Goal: Register for event/course

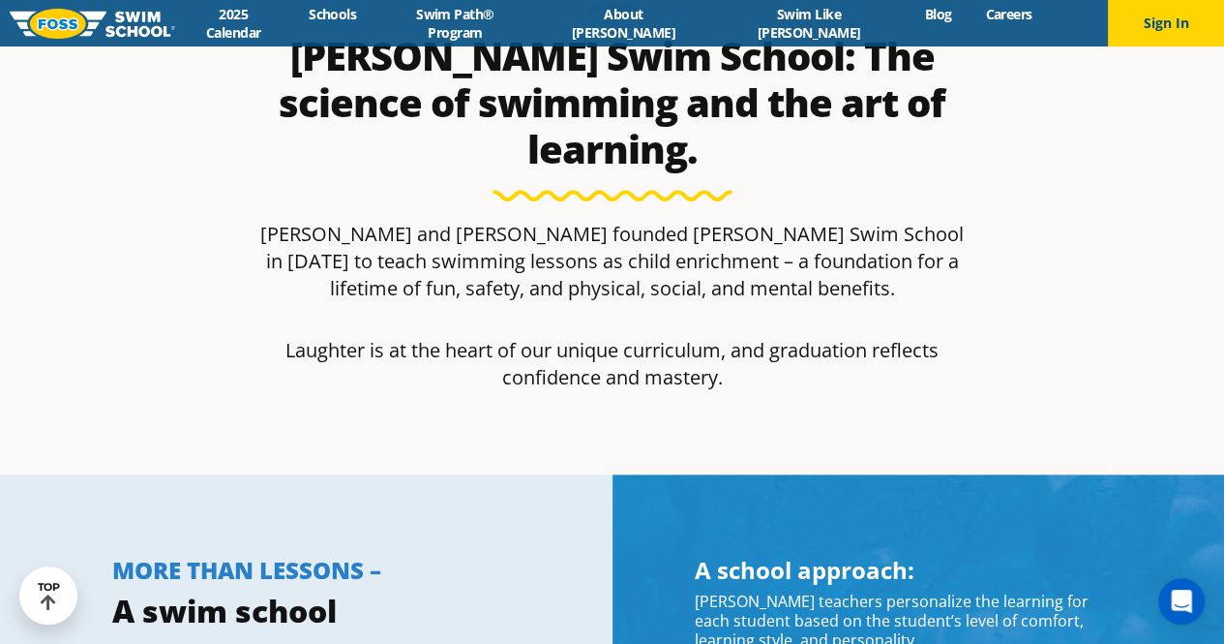
scroll to position [84, 0]
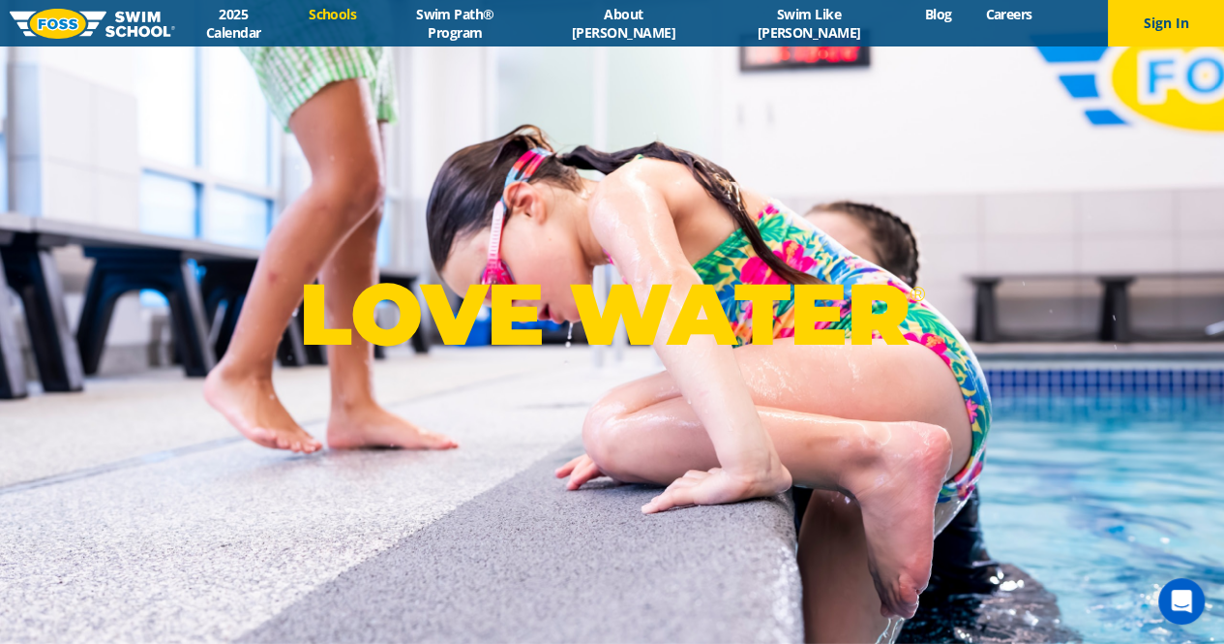
click at [374, 22] on link "Schools" at bounding box center [332, 14] width 81 height 18
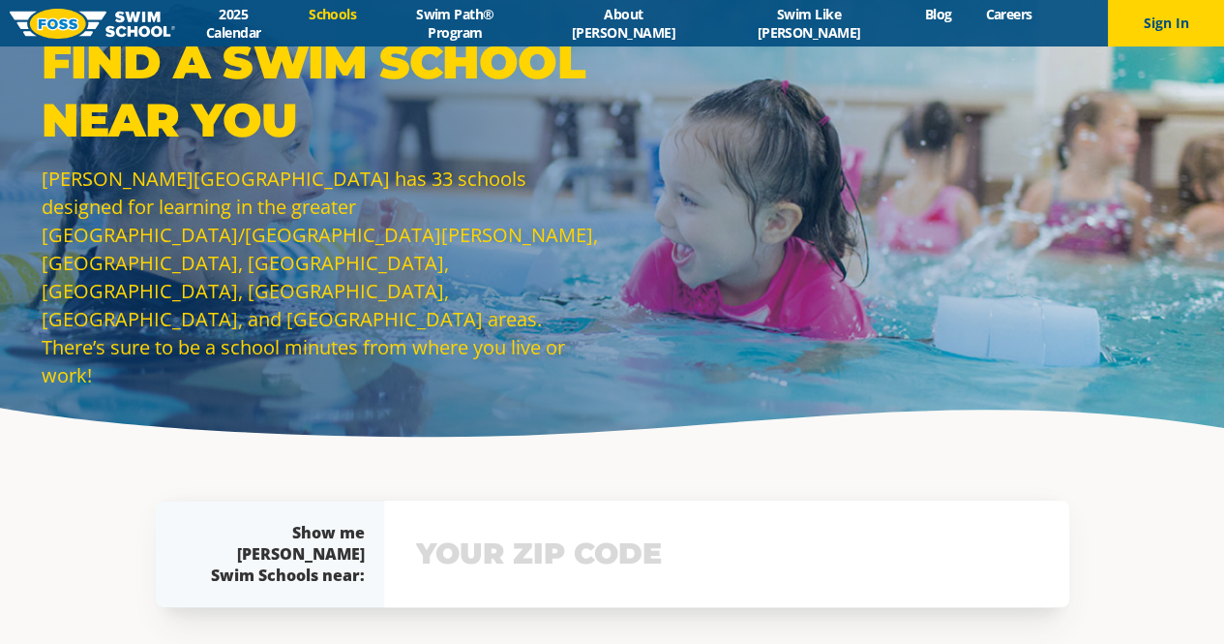
click at [724, 544] on input "text" at bounding box center [726, 553] width 631 height 56
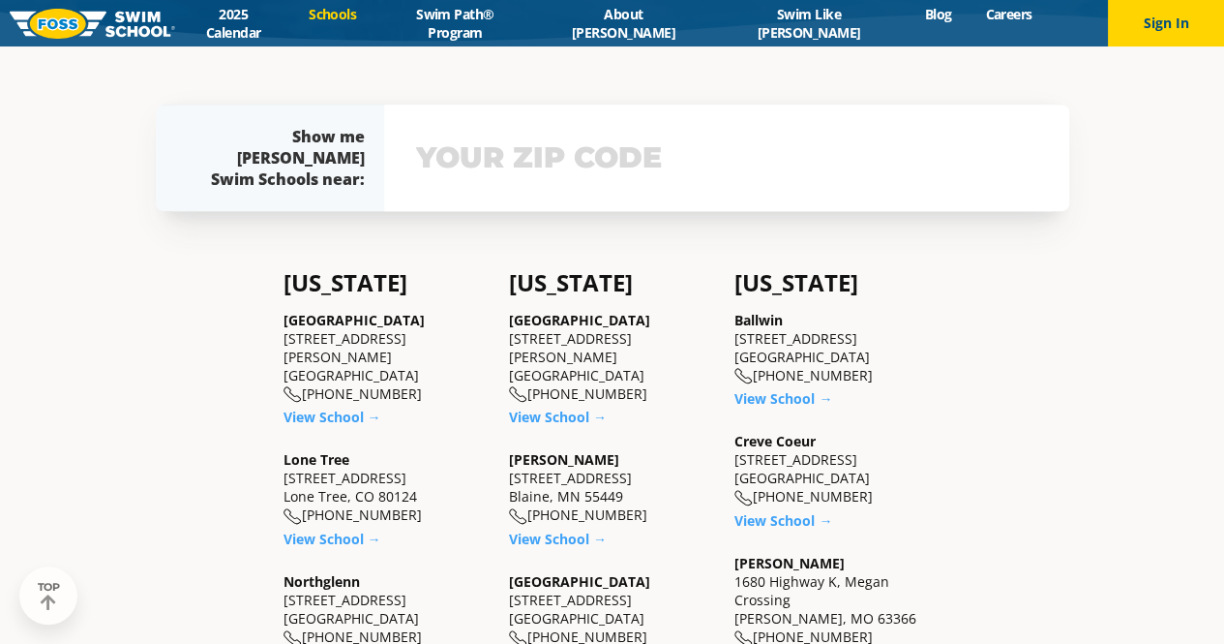
scroll to position [403, 0]
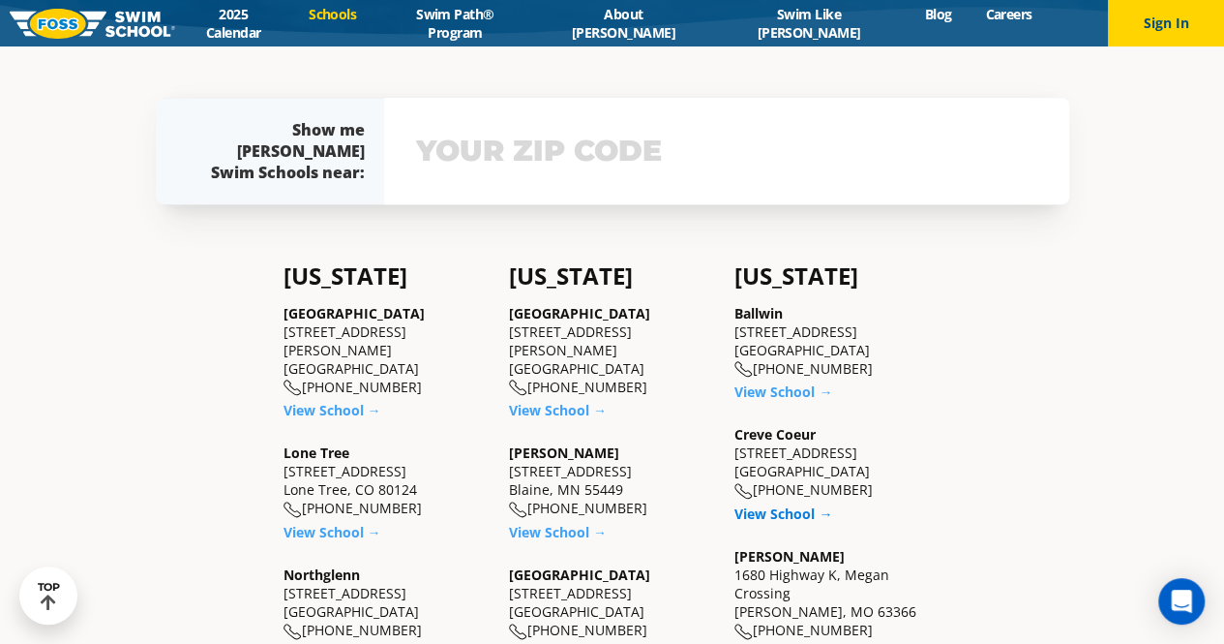
click at [767, 505] on link "View School →" at bounding box center [784, 513] width 98 height 18
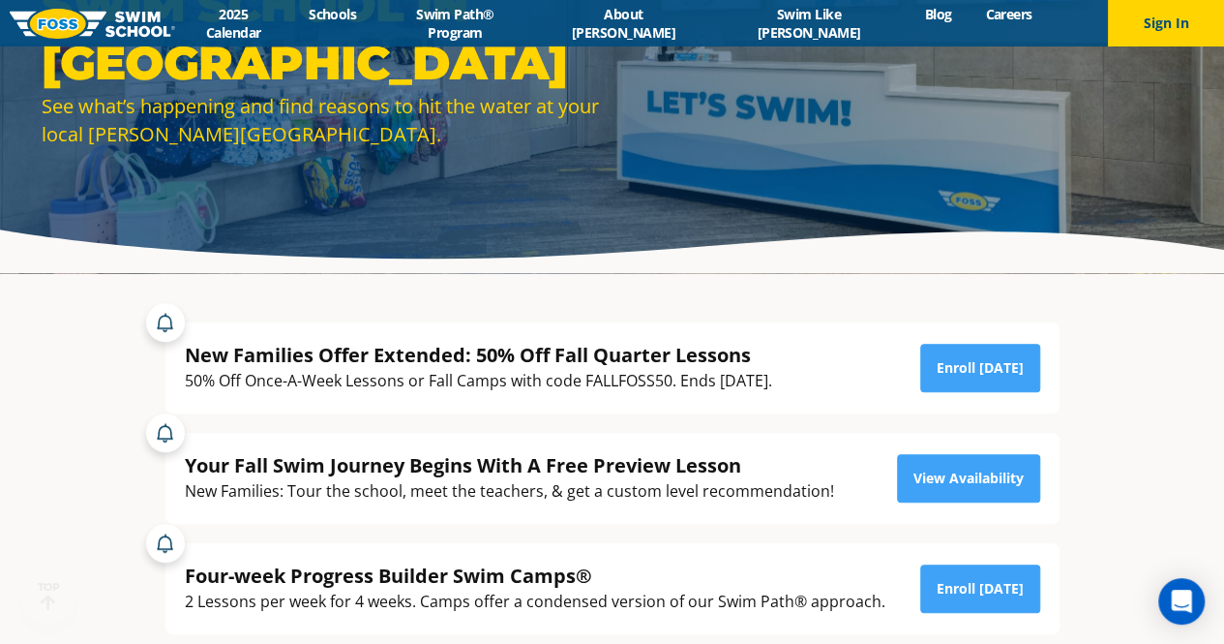
scroll to position [195, 0]
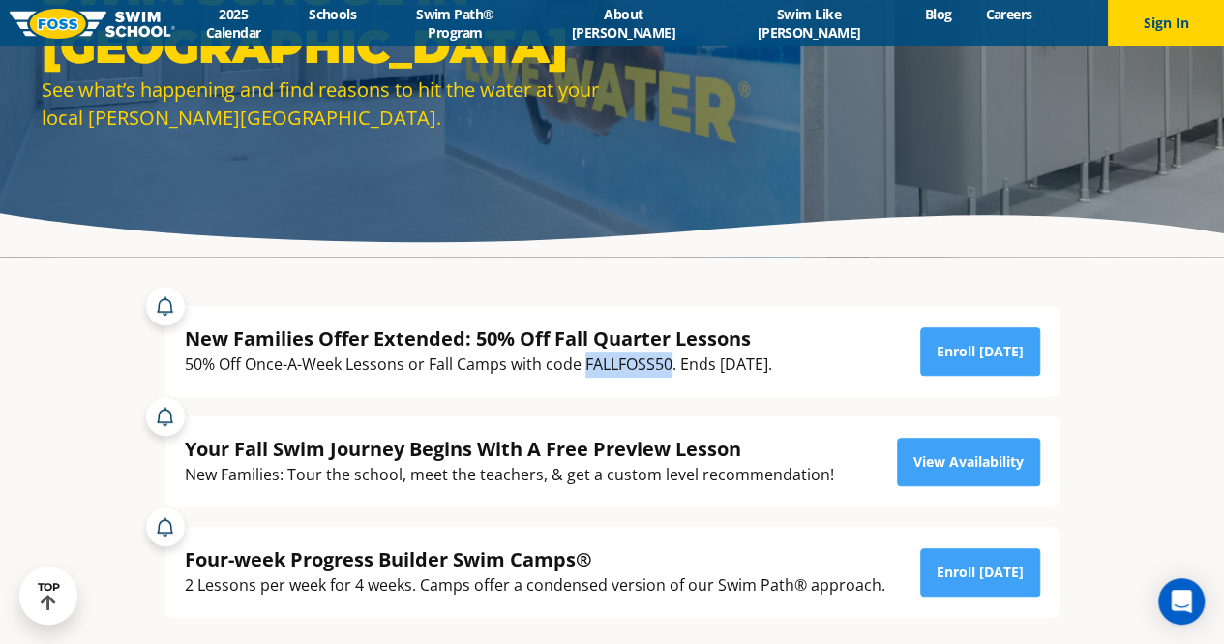
drag, startPoint x: 668, startPoint y: 365, endPoint x: 585, endPoint y: 368, distance: 83.3
click at [585, 368] on div "50% Off Once-A-Week Lessons or Fall Camps with code FALLFOSS50. Ends [DATE]." at bounding box center [478, 364] width 587 height 26
copy div "FALLFOSS50"
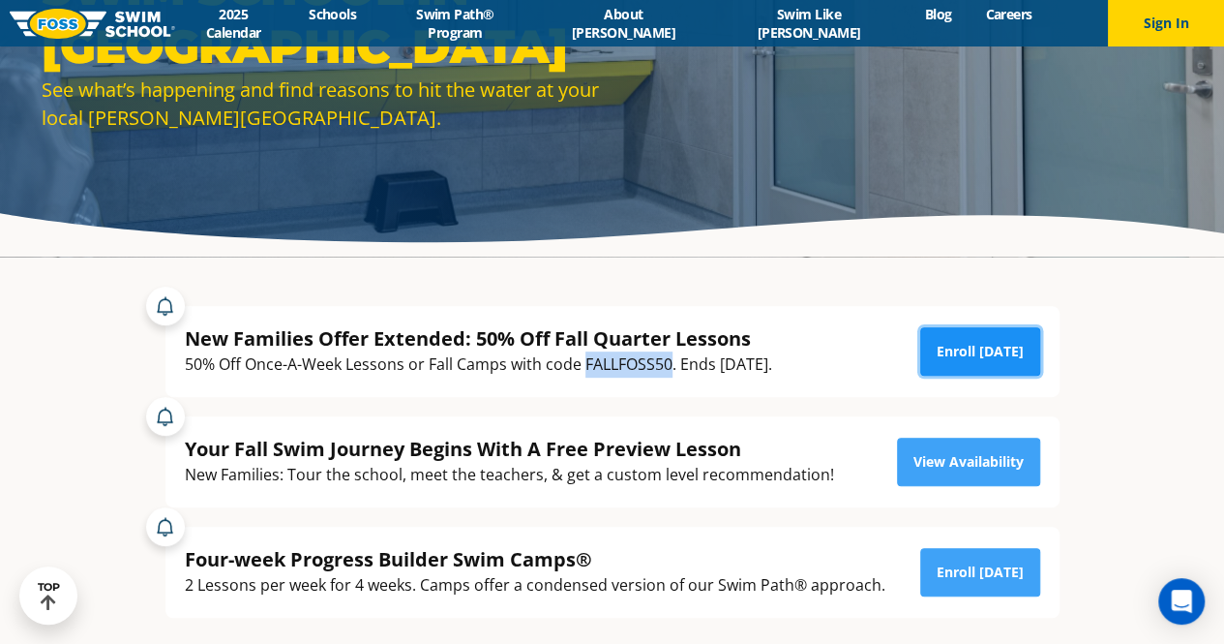
click at [973, 357] on link "Enroll [DATE]" at bounding box center [980, 351] width 120 height 48
